Goal: Transaction & Acquisition: Purchase product/service

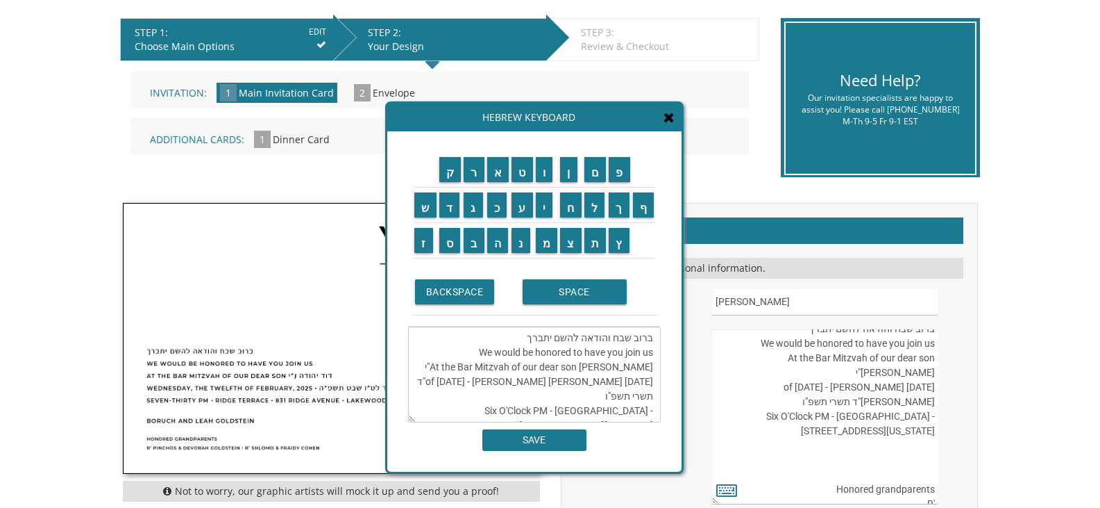
scroll to position [278, 0]
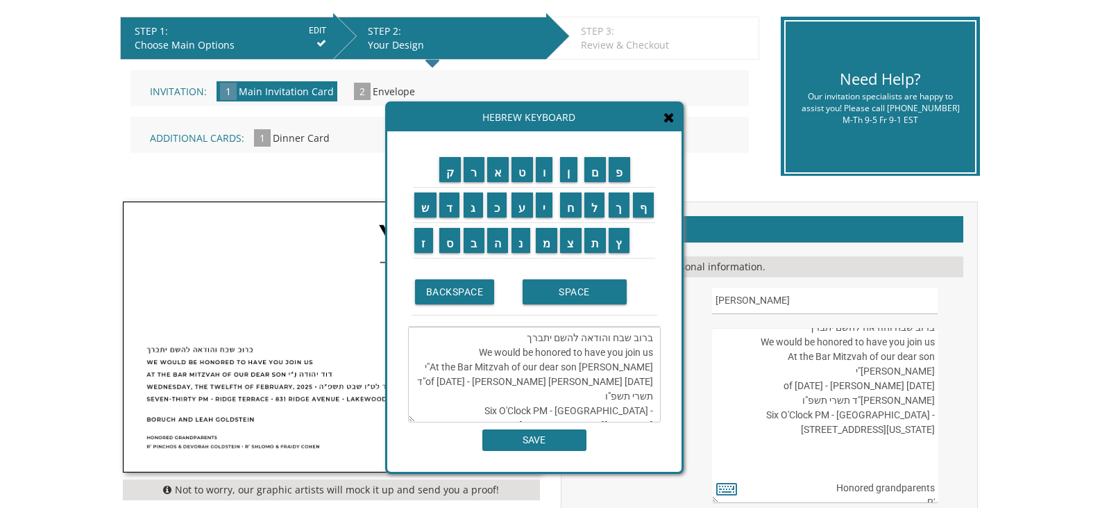
click at [648, 361] on textarea "ברוב שבח והודאה להשם יתברך We would be honored to have you join us At the Bar M…" at bounding box center [534, 374] width 253 height 96
click at [553, 438] on input "SAVE" at bounding box center [535, 440] width 104 height 22
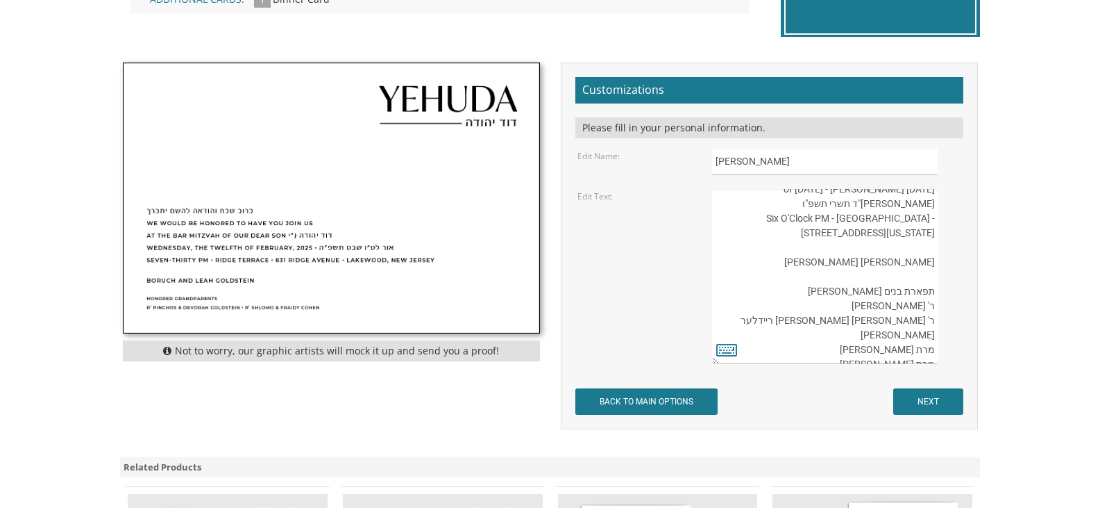
scroll to position [73, 0]
drag, startPoint x: 933, startPoint y: 305, endPoint x: 796, endPoint y: 311, distance: 136.9
click at [796, 311] on textarea "ברוב שבח והודאה להשם יתברך We would be honored to have you join us At the Bar M…" at bounding box center [825, 276] width 226 height 175
click at [816, 287] on textarea "ברוב שבח והודאה להשם יתברך We would be honored to have you join us At the Bar M…" at bounding box center [825, 276] width 226 height 175
paste textarea "ר' ישראל אליעזר ריידלער ורעיתו"
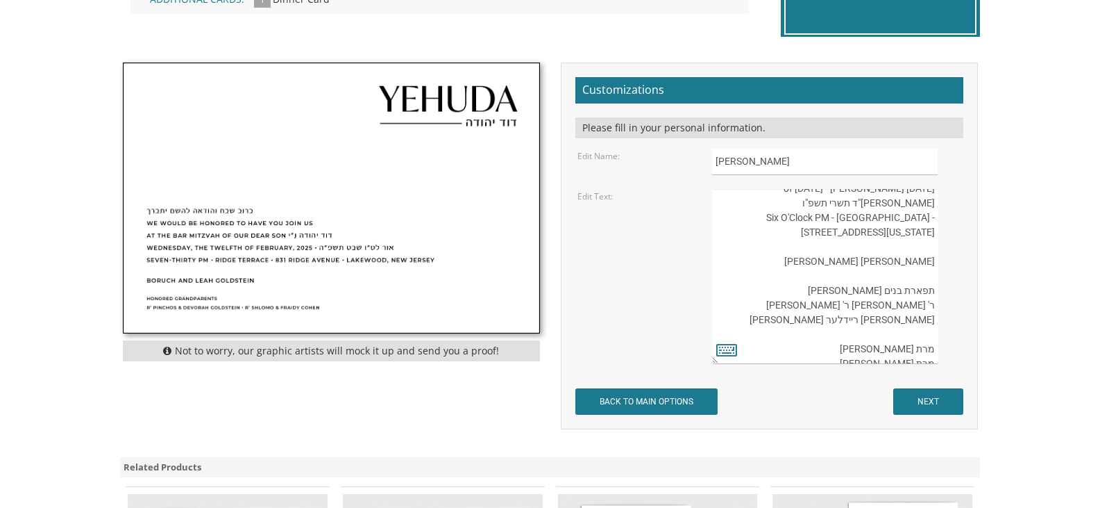
click at [833, 294] on textarea "ברוב שבח והודאה להשם יתברך We would be honored to have you join us At the Bar M…" at bounding box center [825, 276] width 226 height 175
click at [835, 294] on textarea "ברוב שבח והודאה להשם יתברך We would be honored to have you join us At the Bar M…" at bounding box center [825, 276] width 226 height 175
click at [926, 323] on textarea "ברוב שבח והודאה להשם יתברך We would be honored to have you join us At the Bar M…" at bounding box center [825, 276] width 226 height 175
click at [855, 319] on textarea "ברוב שבח והודאה להשם יתברך We would be honored to have you join us At the Bar M…" at bounding box center [825, 276] width 226 height 175
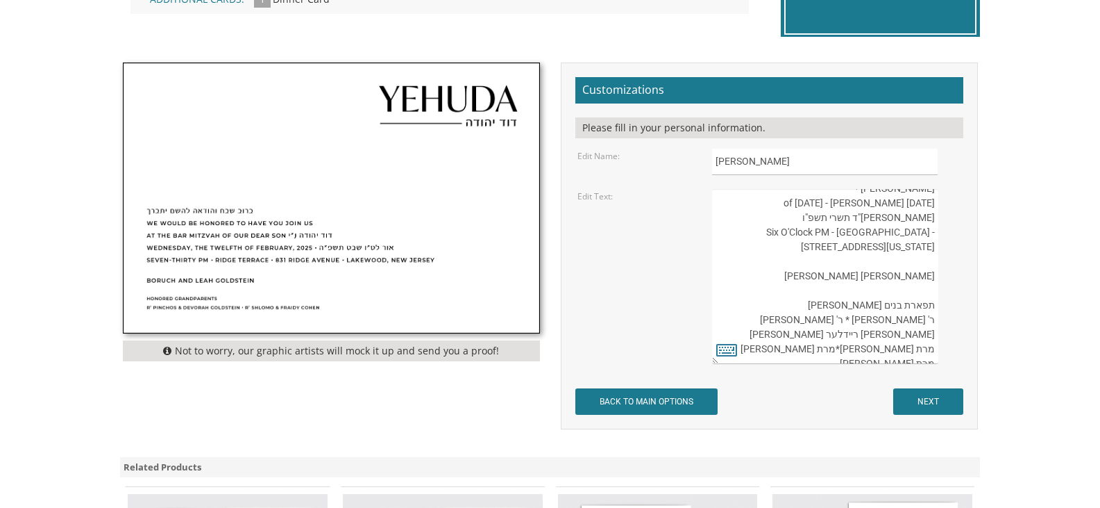
click at [931, 349] on textarea "ברוב שבח והודאה להשם יתברך We would be honored to have you join us At the Bar M…" at bounding box center [825, 276] width 226 height 175
click at [932, 349] on textarea "ברוב שבח והודאה להשם יתברך We would be honored to have you join us At the Bar M…" at bounding box center [825, 276] width 226 height 175
click at [934, 349] on textarea "ברוב שבח והודאה להשם יתברך We would be honored to have you join us At the Bar M…" at bounding box center [825, 276] width 226 height 175
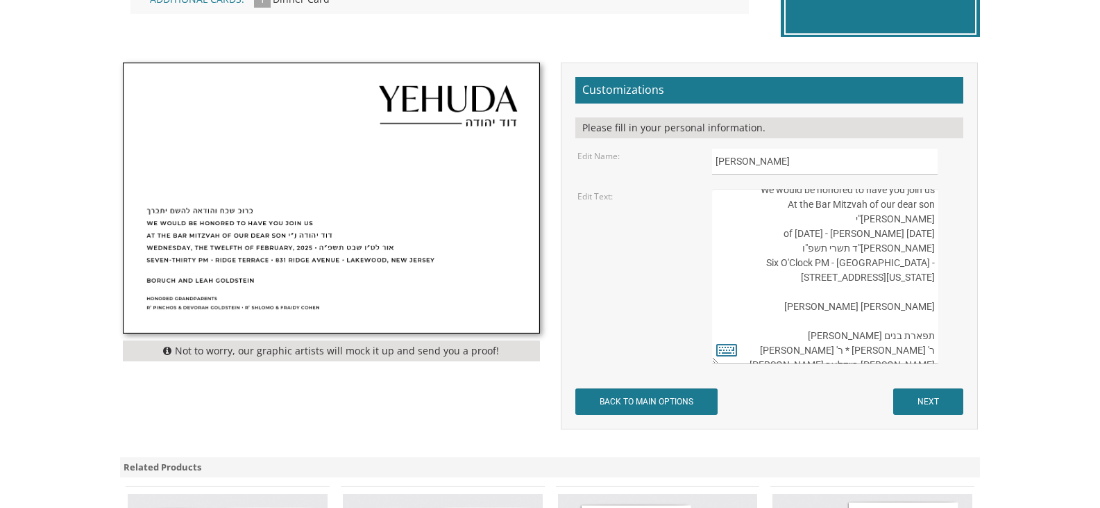
scroll to position [0, 0]
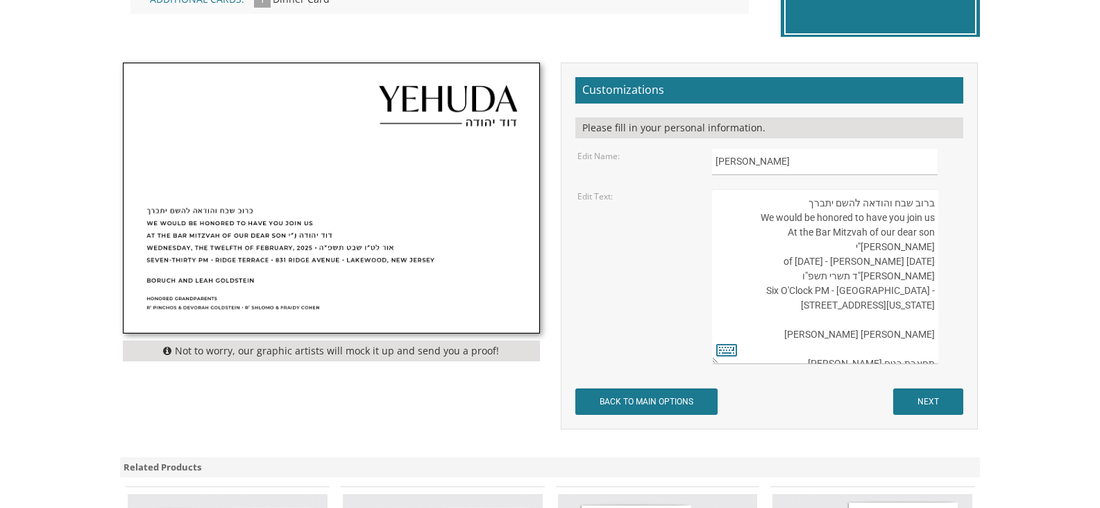
type textarea "ברוב שבח והודאה להשם יתברך We would be honored to have you join us At the Bar M…"
click at [654, 400] on input "BACK TO MAIN OPTIONS" at bounding box center [647, 401] width 142 height 26
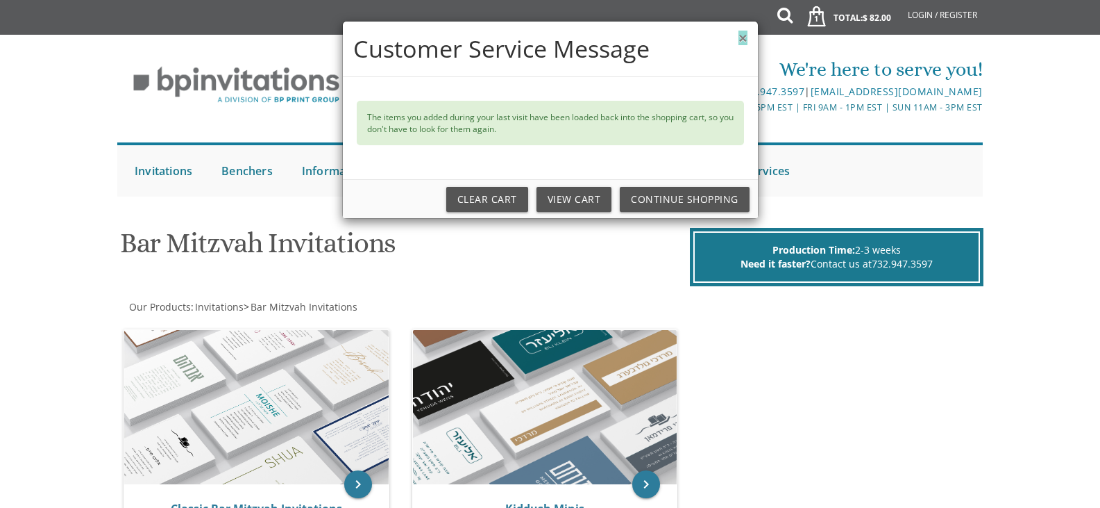
click at [745, 43] on button "×" at bounding box center [743, 38] width 8 height 15
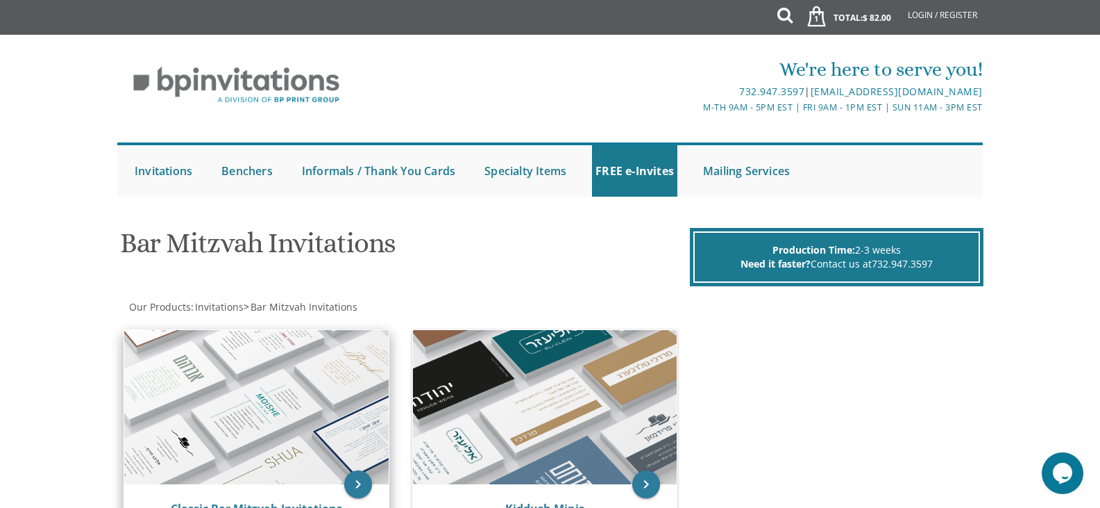
click at [339, 355] on img at bounding box center [256, 407] width 265 height 154
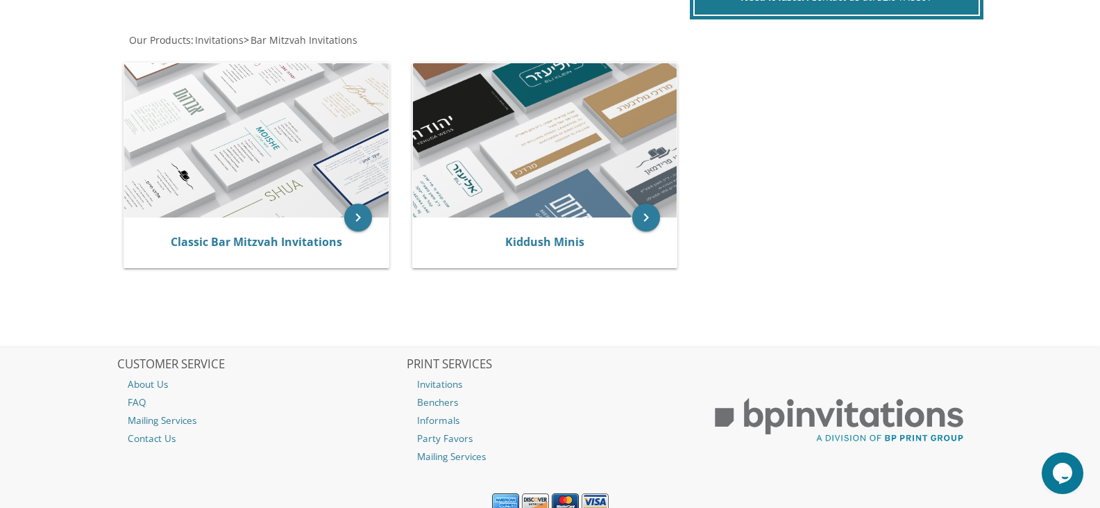
scroll to position [321, 0]
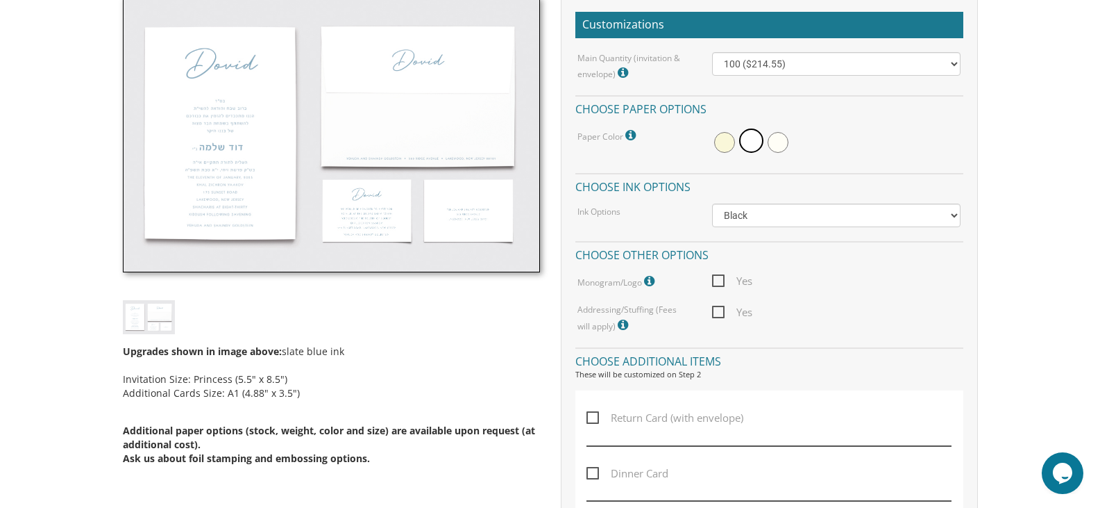
click at [315, 175] on img at bounding box center [331, 134] width 417 height 275
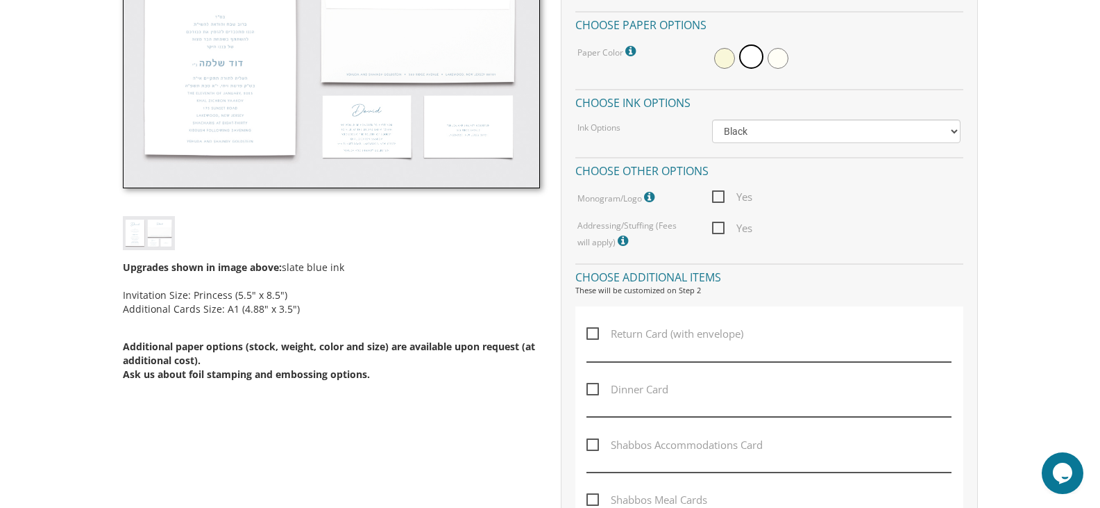
scroll to position [278, 0]
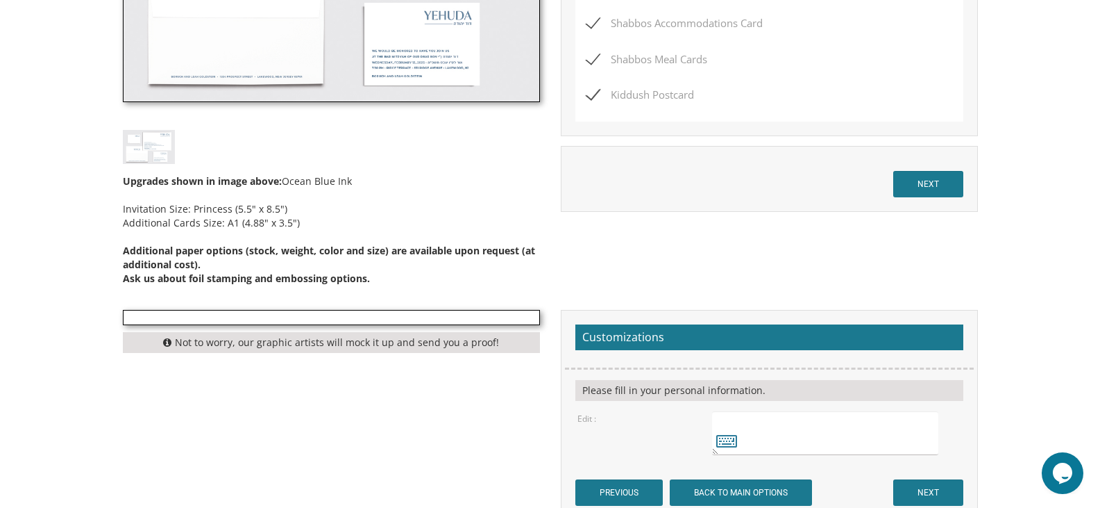
scroll to position [160, 0]
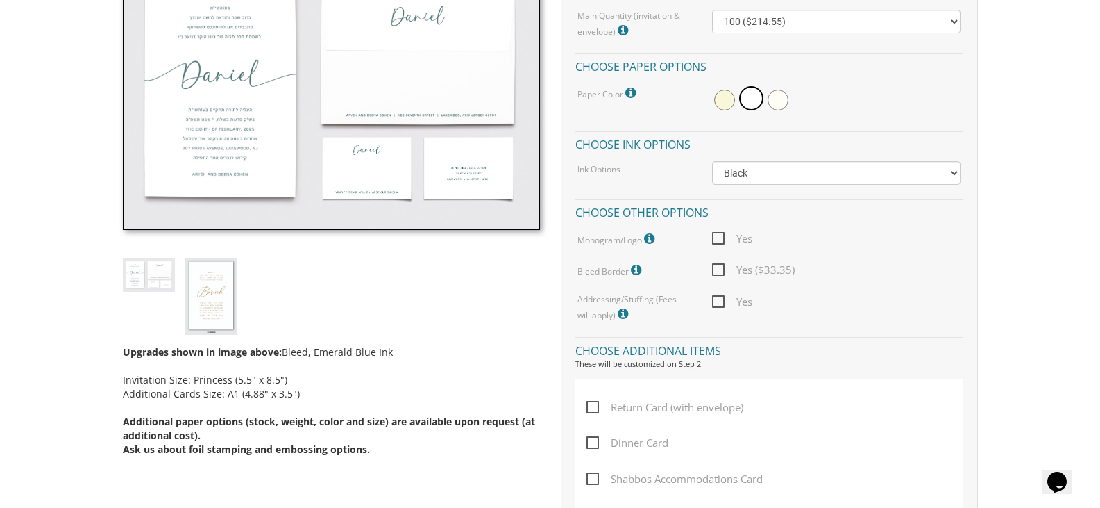
scroll to position [347, 0]
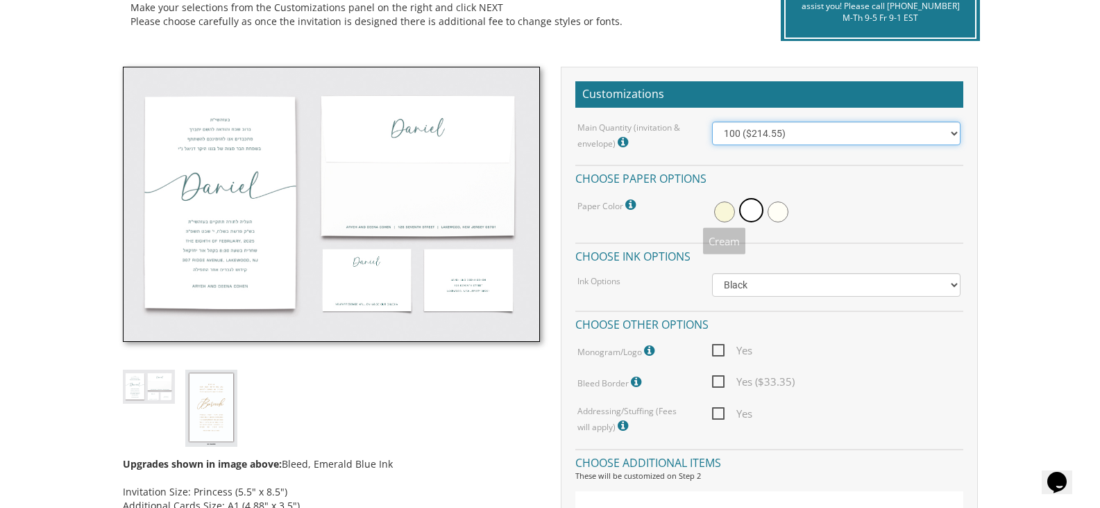
click at [760, 135] on select "100 ($214.55) 200 ($254.60) 300 ($294.25) 400 ($333.55) 500 ($373.90) 600 ($413…" at bounding box center [836, 134] width 249 height 24
select select "300"
click at [712, 122] on select "100 ($214.55) 200 ($254.60) 300 ($294.25) 400 ($333.55) 500 ($373.90) 600 ($413…" at bounding box center [836, 134] width 249 height 24
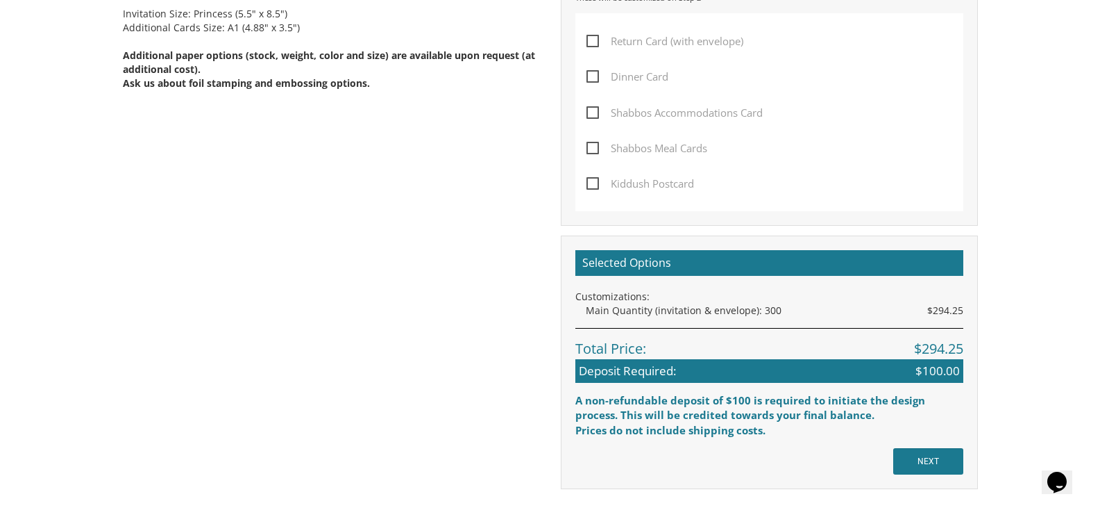
scroll to position [903, 0]
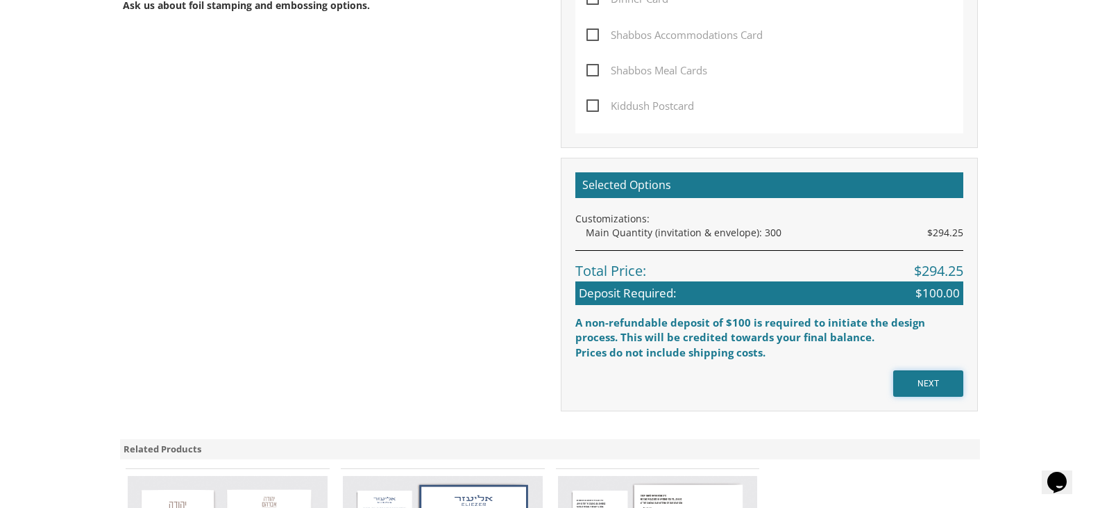
click at [908, 384] on input "NEXT" at bounding box center [929, 383] width 70 height 26
